Goal: Navigation & Orientation: Find specific page/section

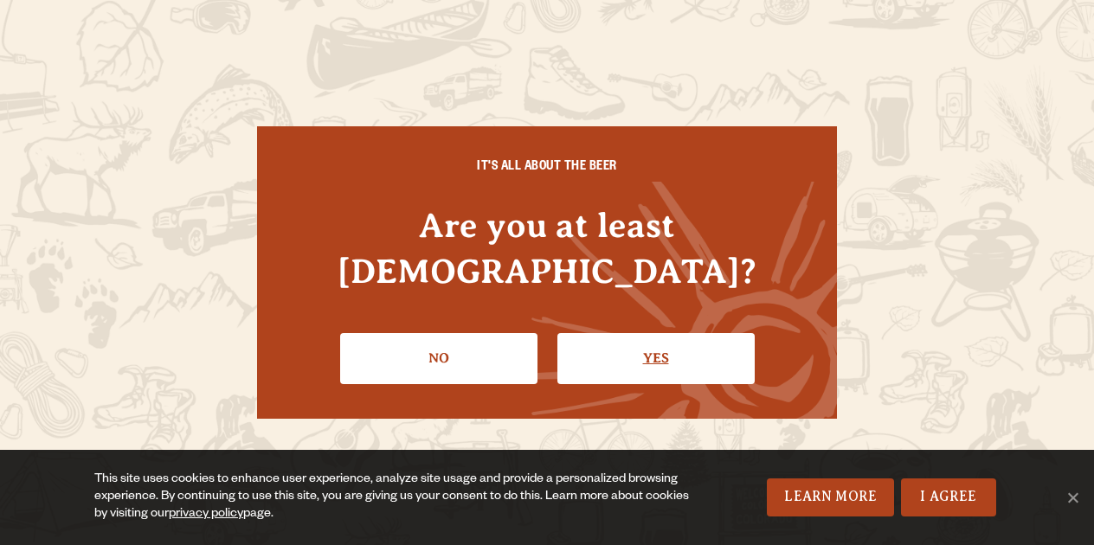
click at [647, 345] on link "Yes" at bounding box center [655, 358] width 197 height 50
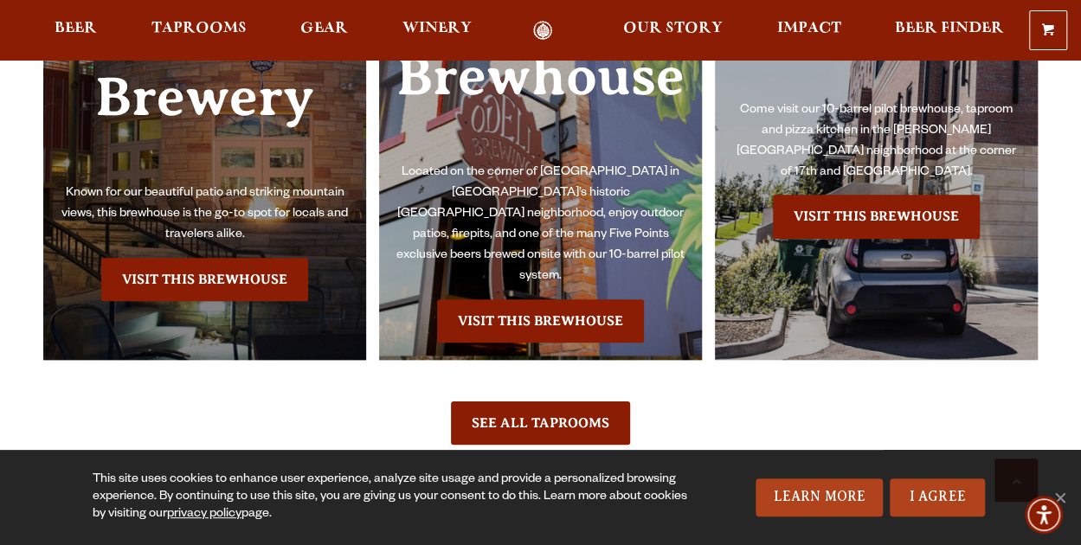
scroll to position [3906, 0]
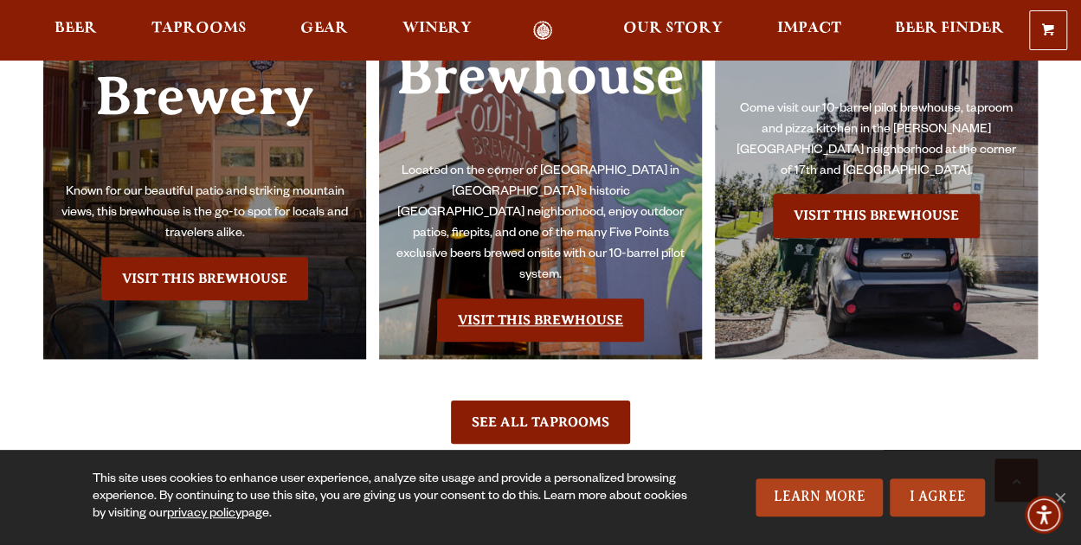
click at [526, 299] on link "Visit this Brewhouse" at bounding box center [540, 320] width 207 height 43
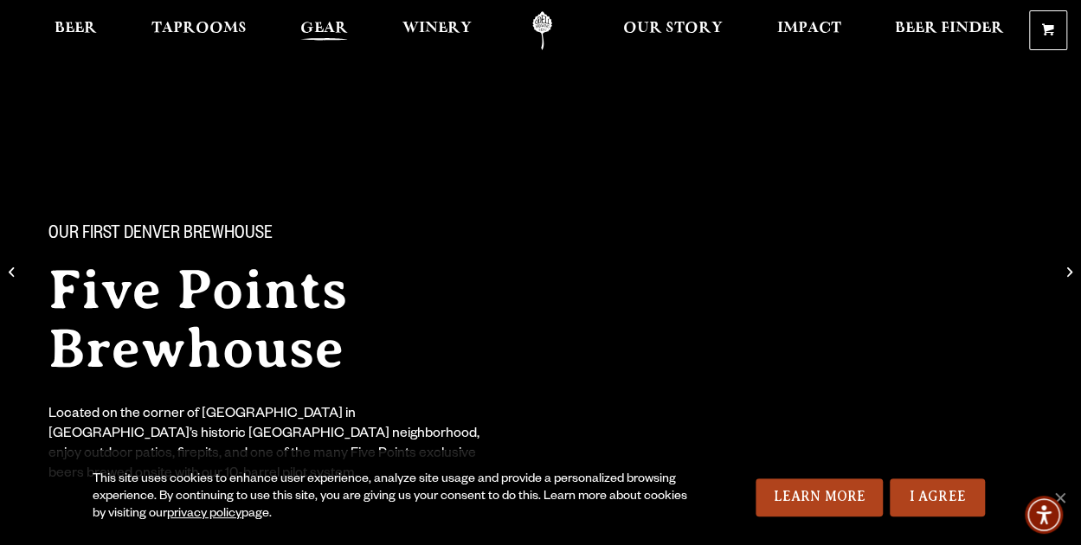
click at [318, 22] on span "Gear" at bounding box center [324, 29] width 48 height 14
